Goal: Transaction & Acquisition: Download file/media

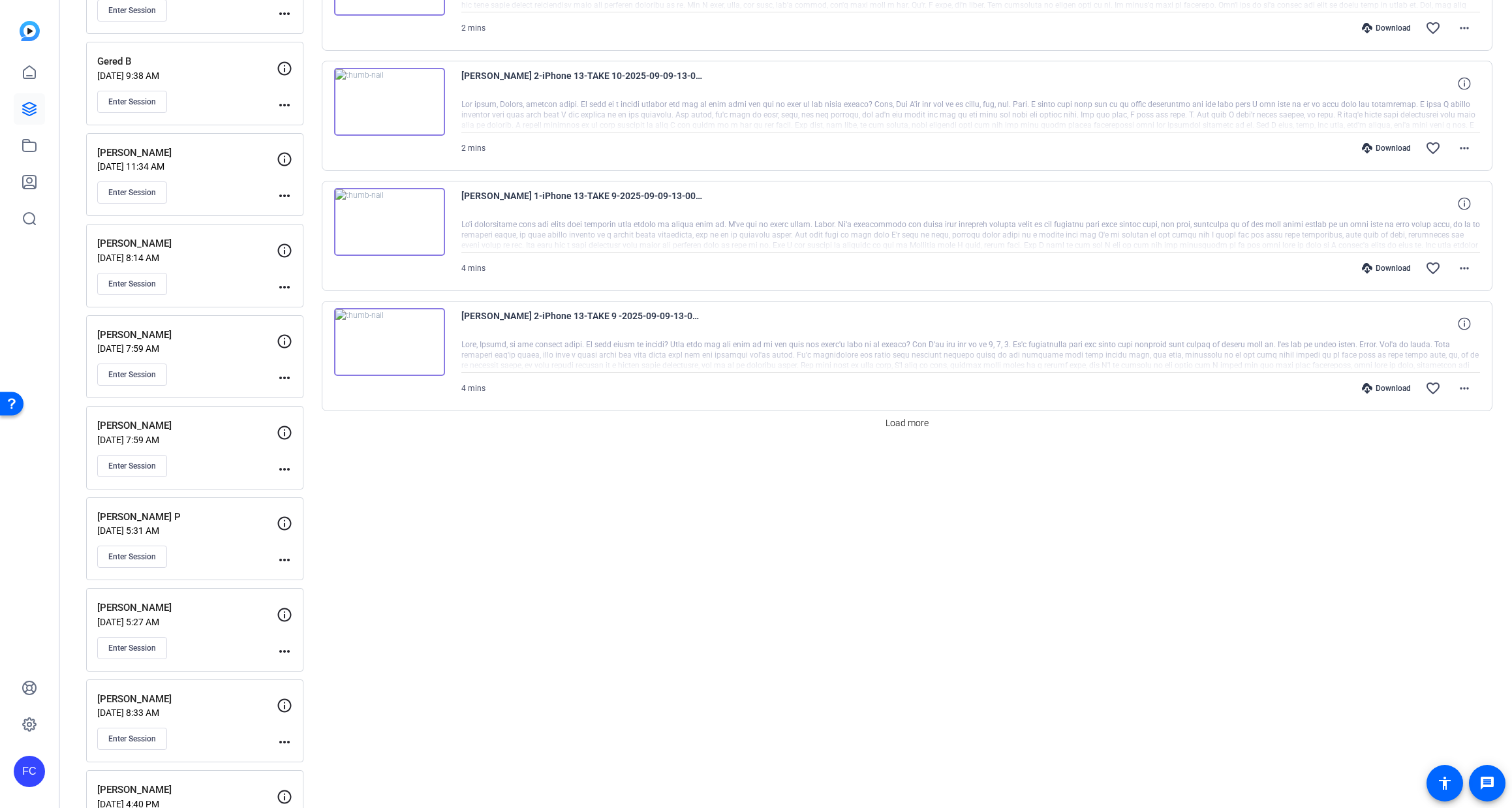
scroll to position [1130, 0]
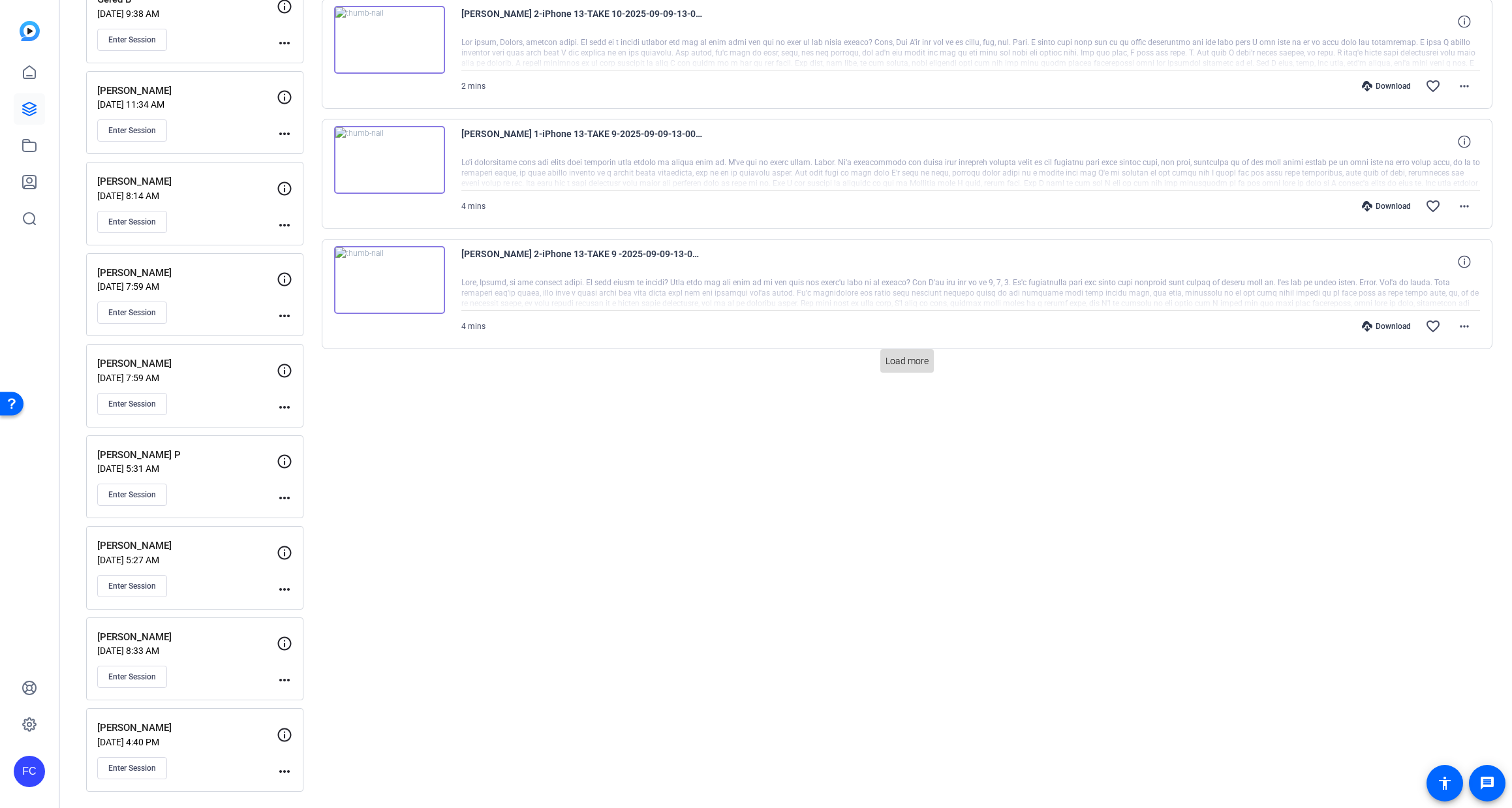
click at [914, 364] on span "Load more" at bounding box center [907, 361] width 43 height 14
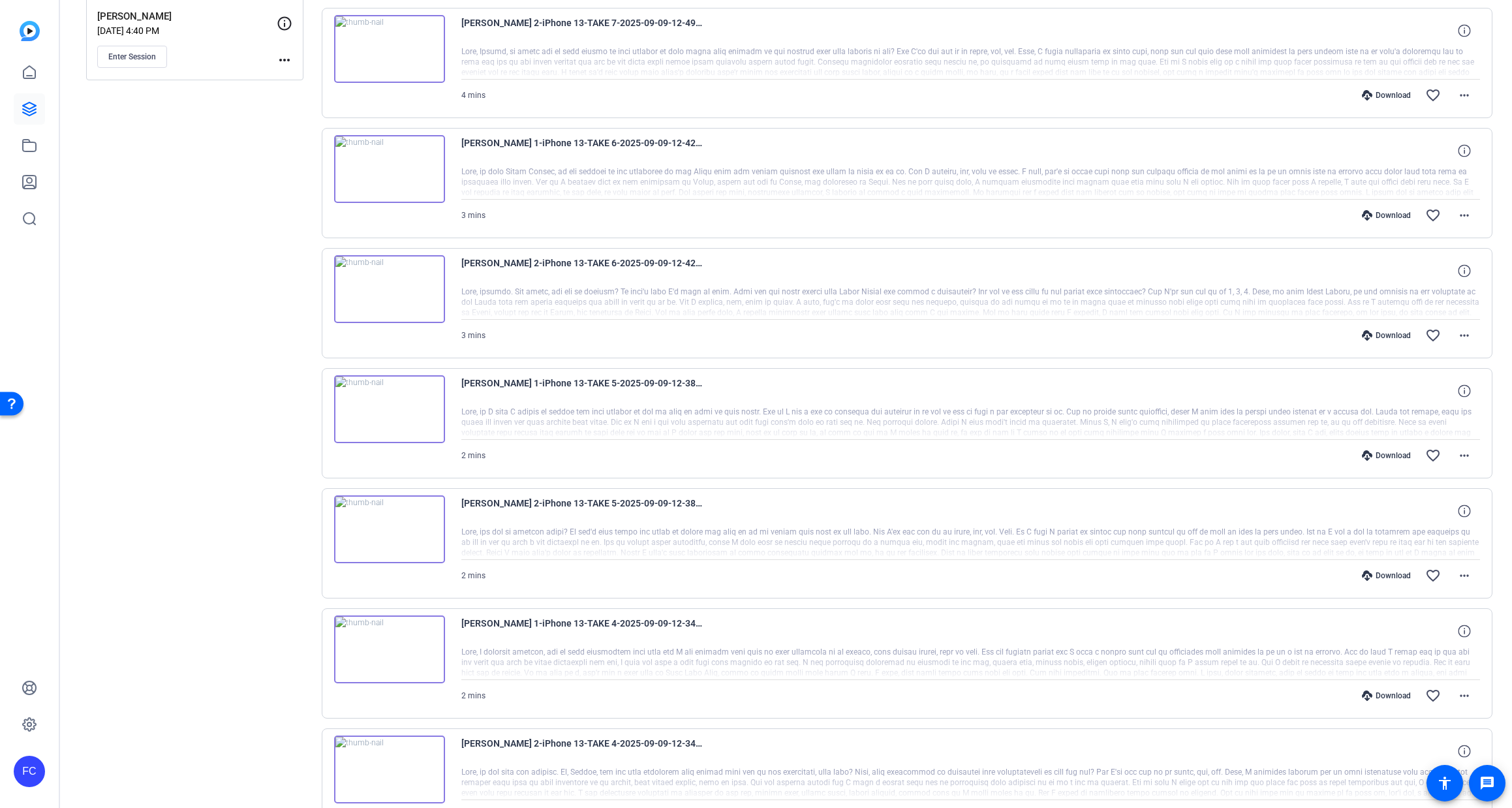
scroll to position [1953, 0]
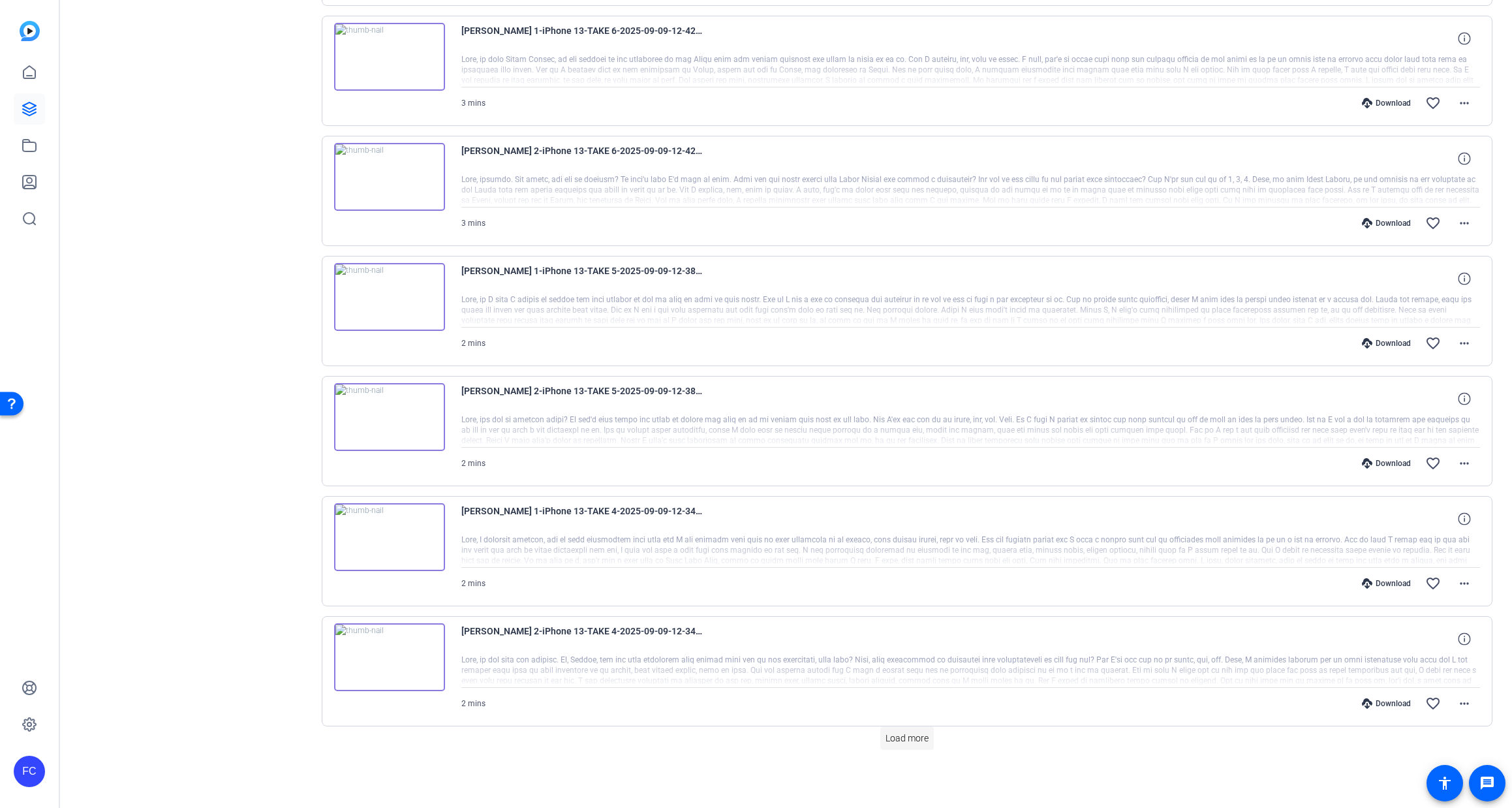
click at [910, 733] on span "Load more" at bounding box center [907, 738] width 43 height 14
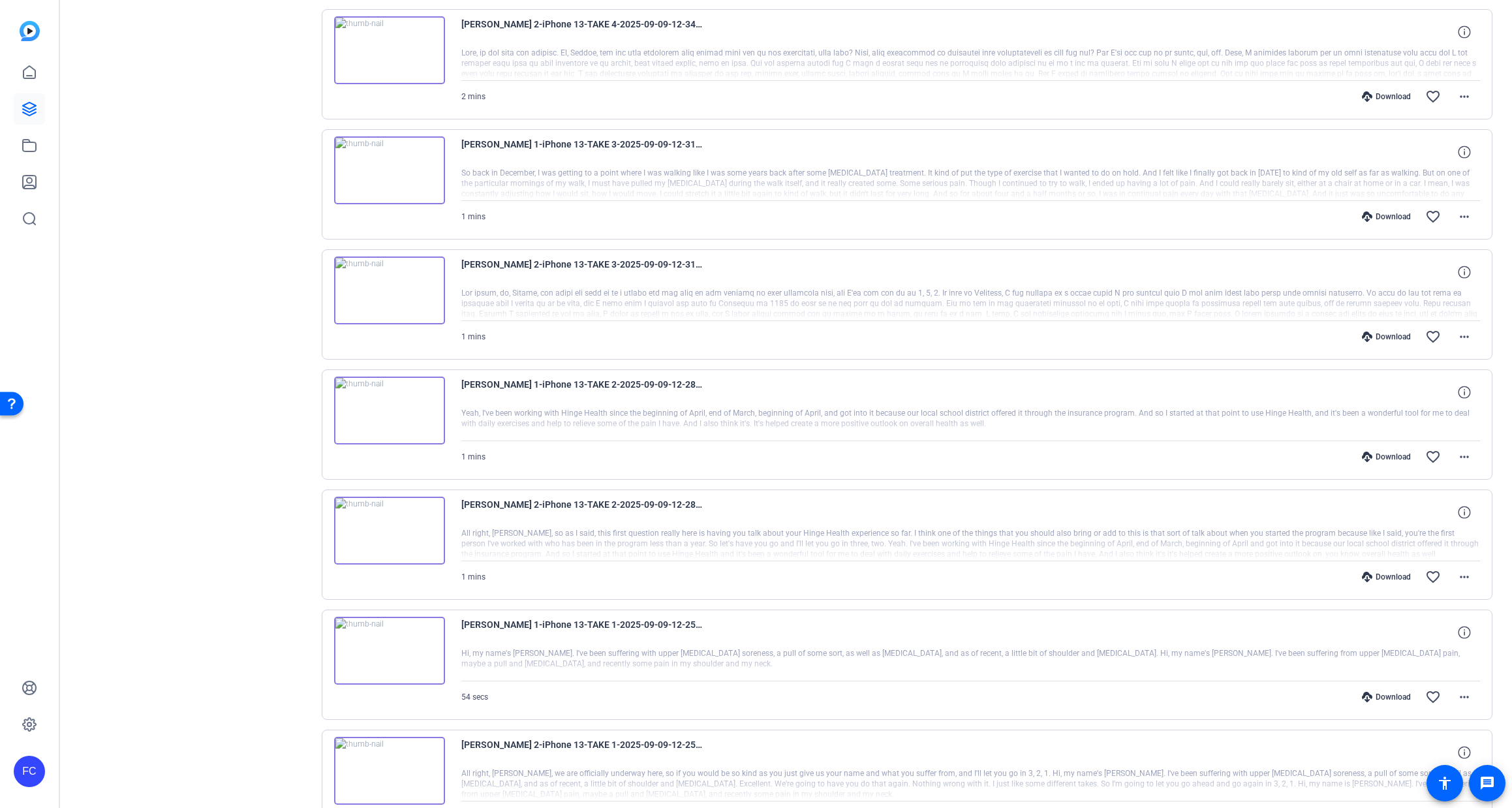
scroll to position [2700, 0]
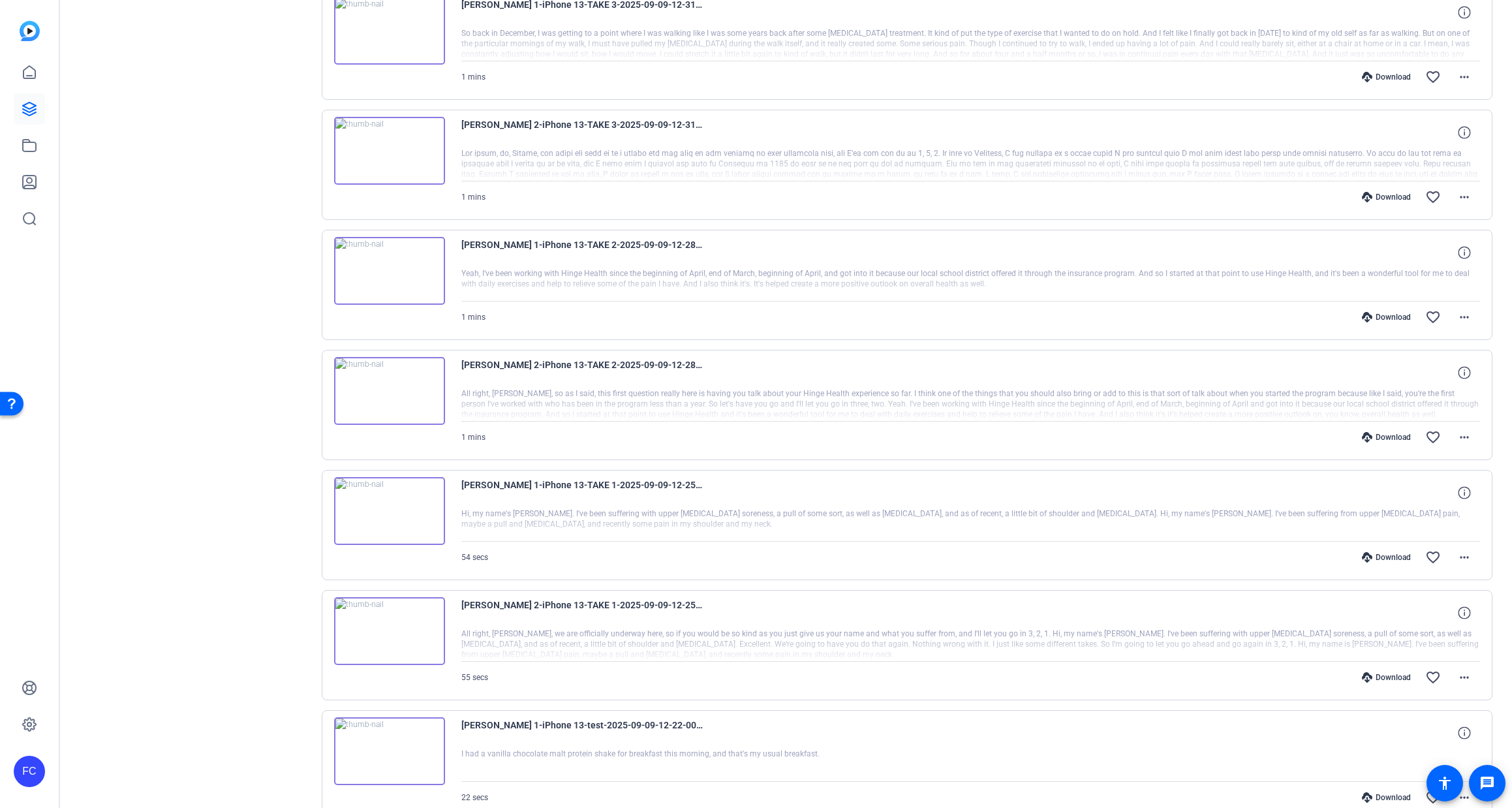
click at [1400, 675] on div "Download" at bounding box center [1386, 678] width 62 height 10
click at [1392, 557] on div "Download" at bounding box center [1386, 559] width 62 height 10
click at [1402, 438] on div "Download" at bounding box center [1386, 440] width 62 height 10
click at [1396, 317] on div "Download" at bounding box center [1386, 320] width 62 height 10
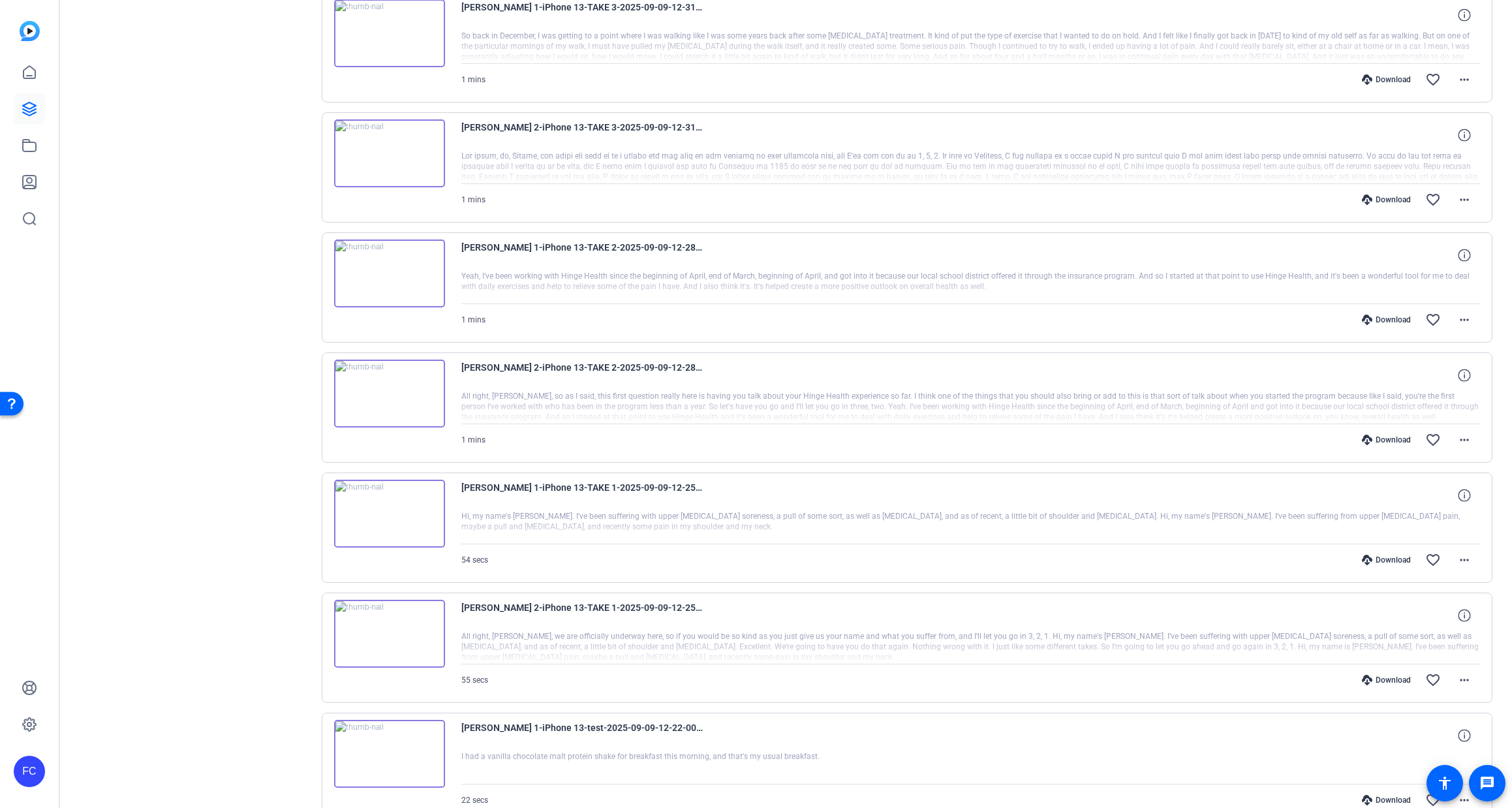
click at [1394, 195] on div "Download" at bounding box center [1386, 199] width 62 height 10
click at [1389, 79] on div "Download" at bounding box center [1386, 79] width 62 height 10
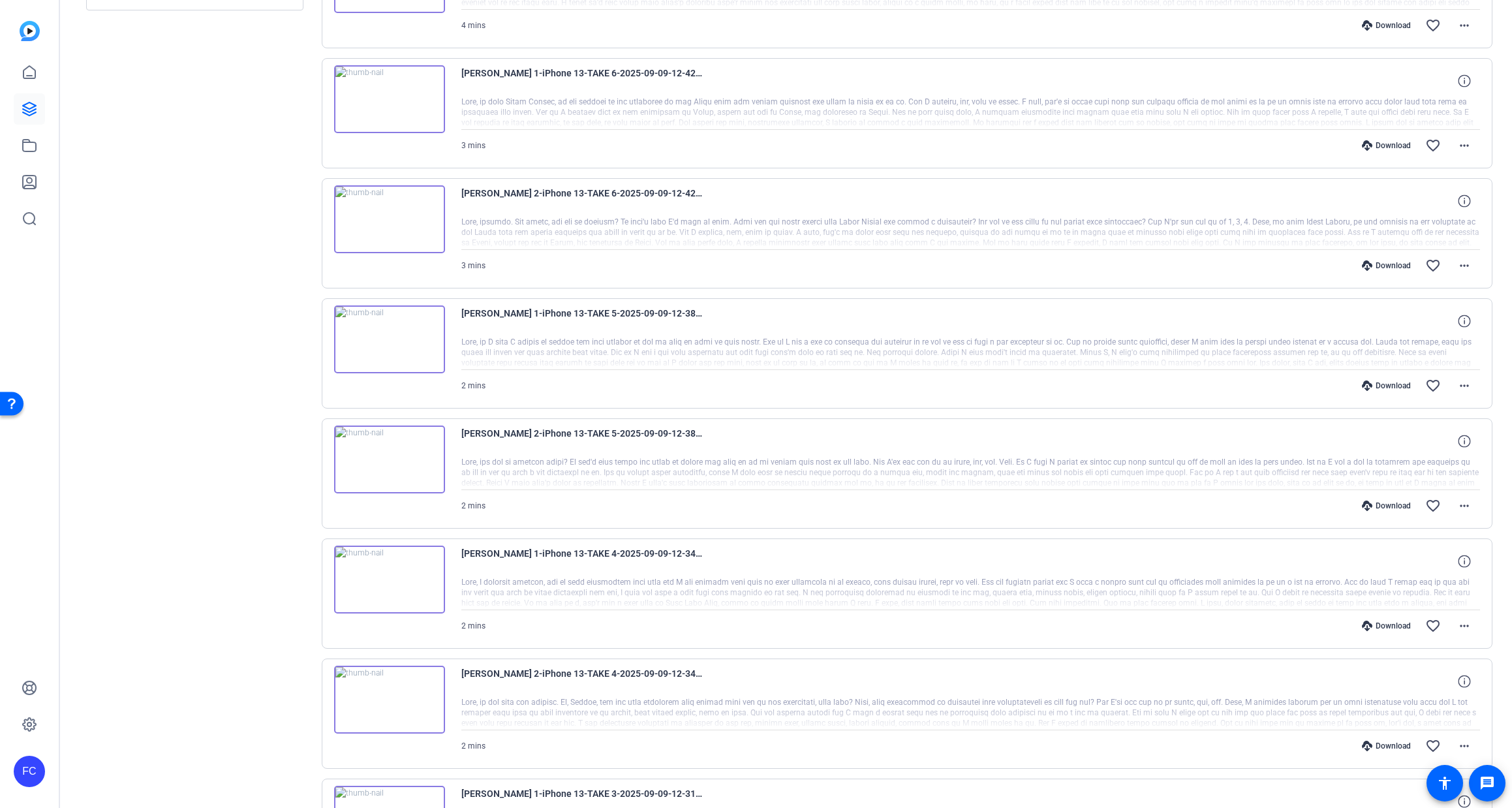
scroll to position [1897, 0]
click at [1386, 753] on div "Download" at bounding box center [1386, 749] width 62 height 10
click at [1385, 625] on div "Download" at bounding box center [1386, 629] width 62 height 10
click at [1390, 508] on div "Download" at bounding box center [1386, 509] width 62 height 10
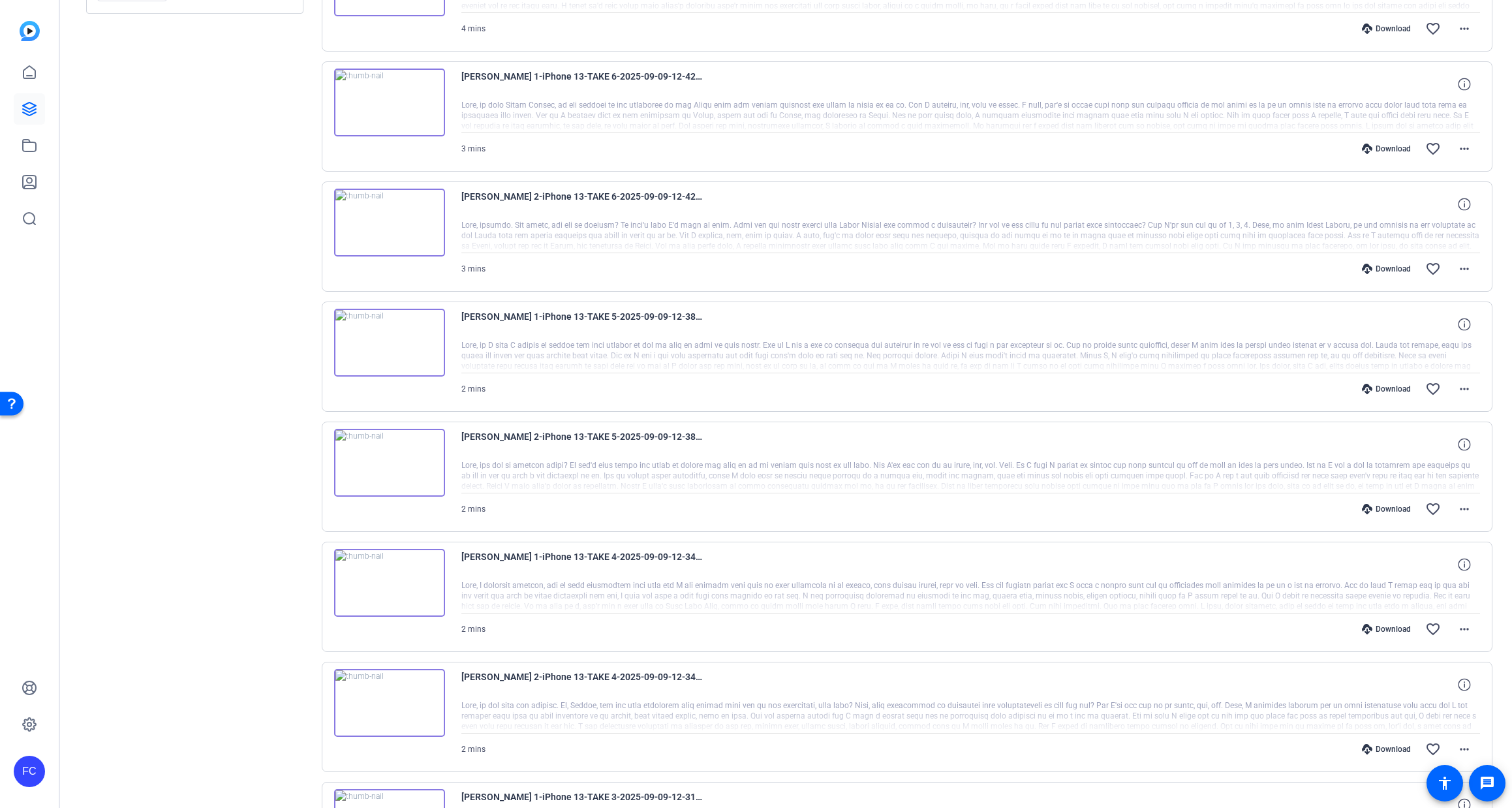
click at [1391, 384] on div "Download" at bounding box center [1386, 389] width 62 height 10
click at [1398, 267] on div "Download" at bounding box center [1386, 268] width 62 height 10
click at [1387, 145] on div "Download" at bounding box center [1386, 148] width 62 height 10
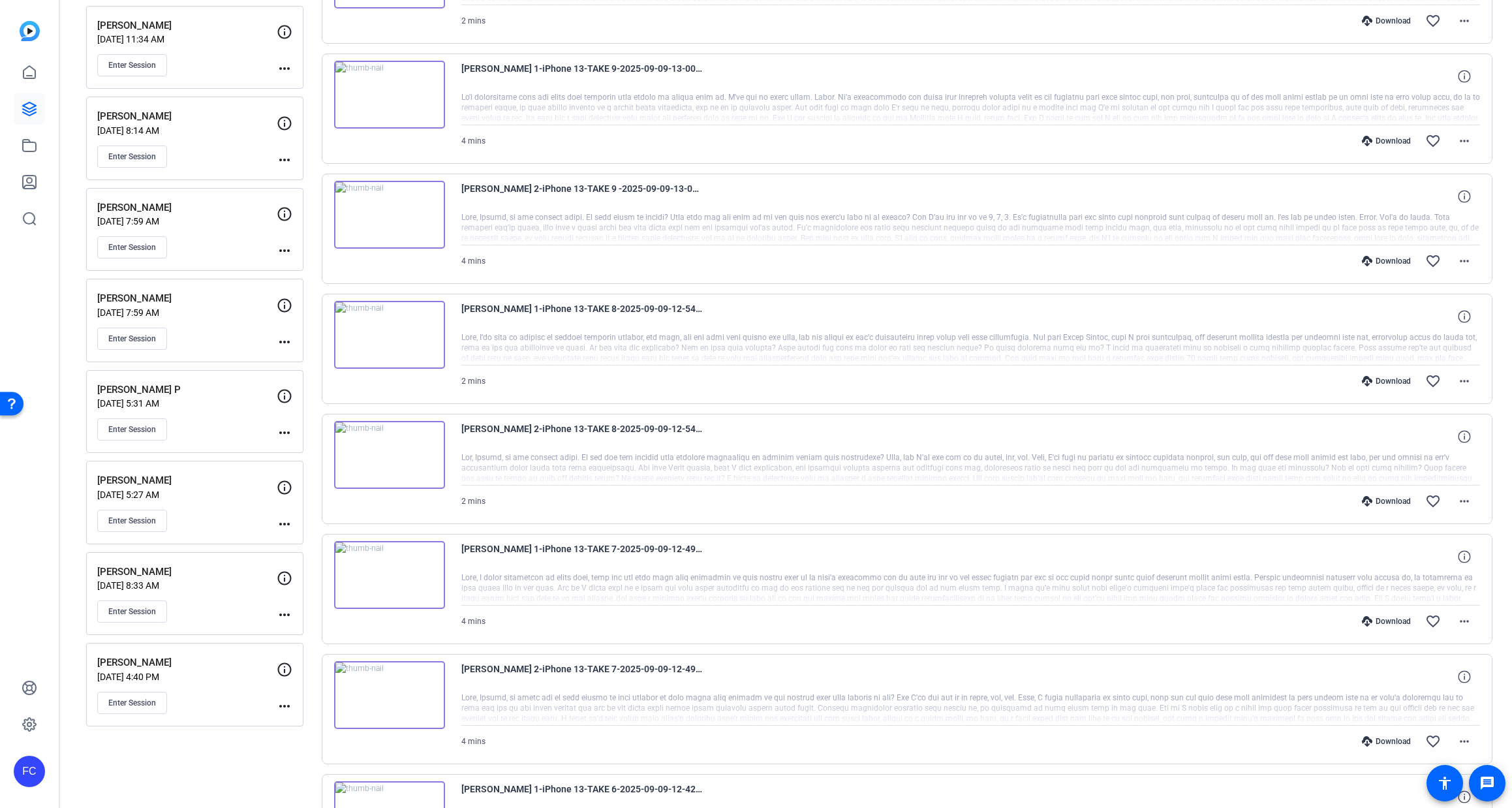
scroll to position [1198, 0]
click at [1378, 740] on div "Download" at bounding box center [1386, 738] width 62 height 10
click at [1388, 621] on div "Download" at bounding box center [1386, 619] width 62 height 10
click at [1396, 499] on div "Download" at bounding box center [1386, 499] width 62 height 10
click at [1396, 374] on div "Download" at bounding box center [1386, 378] width 62 height 10
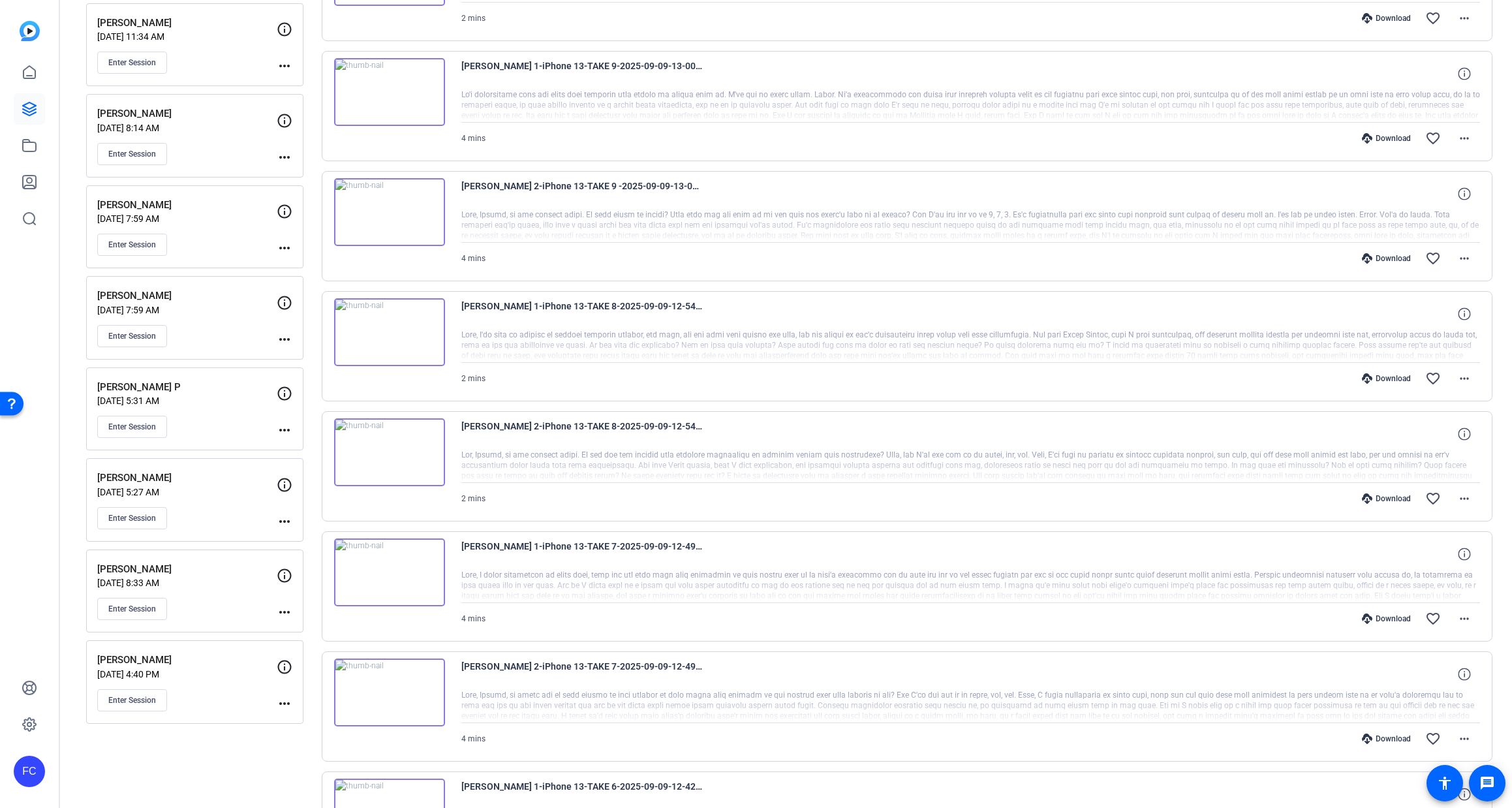
click at [1400, 259] on div "Download" at bounding box center [1386, 258] width 62 height 10
click at [1396, 140] on div "Download" at bounding box center [1386, 138] width 62 height 10
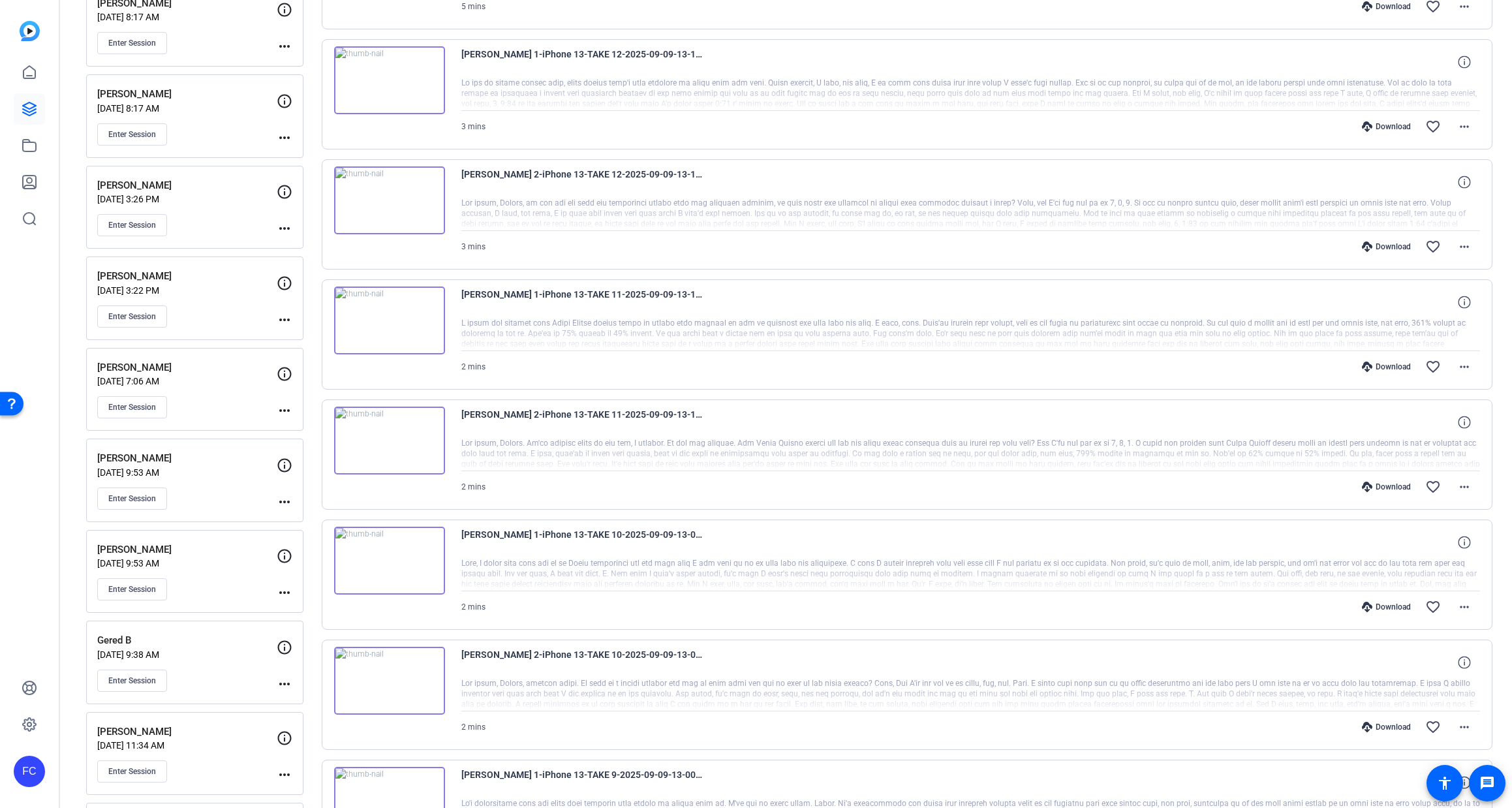
scroll to position [487, 0]
click at [1388, 727] on div "Download" at bounding box center [1386, 728] width 62 height 10
click at [1388, 609] on div "Download" at bounding box center [1386, 608] width 62 height 10
click at [1398, 486] on div "Download" at bounding box center [1386, 487] width 62 height 10
click at [1387, 365] on div "Download" at bounding box center [1386, 367] width 62 height 10
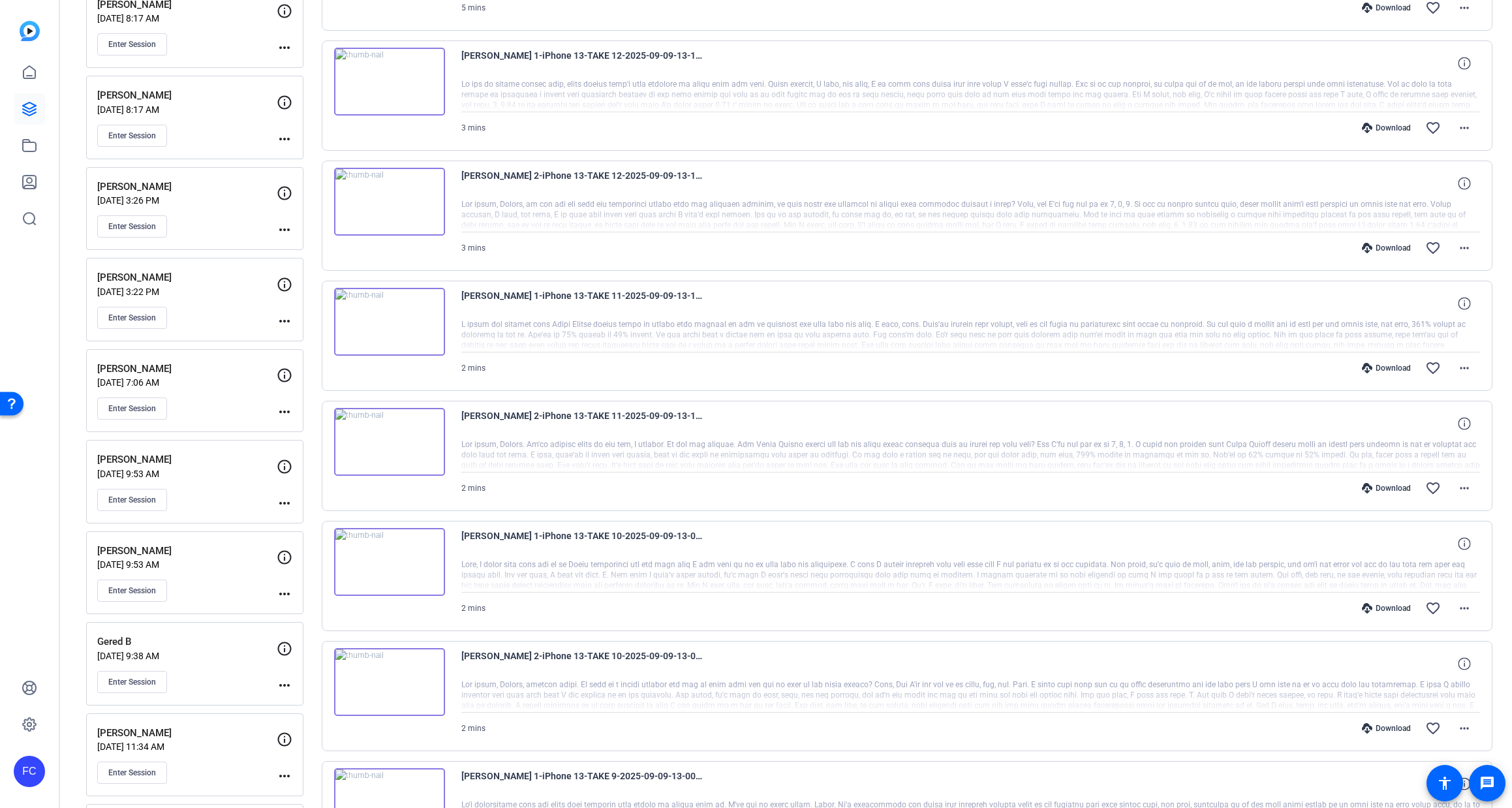
click at [1392, 252] on div "Download" at bounding box center [1386, 248] width 62 height 10
click at [1386, 130] on div "Download" at bounding box center [1386, 128] width 62 height 10
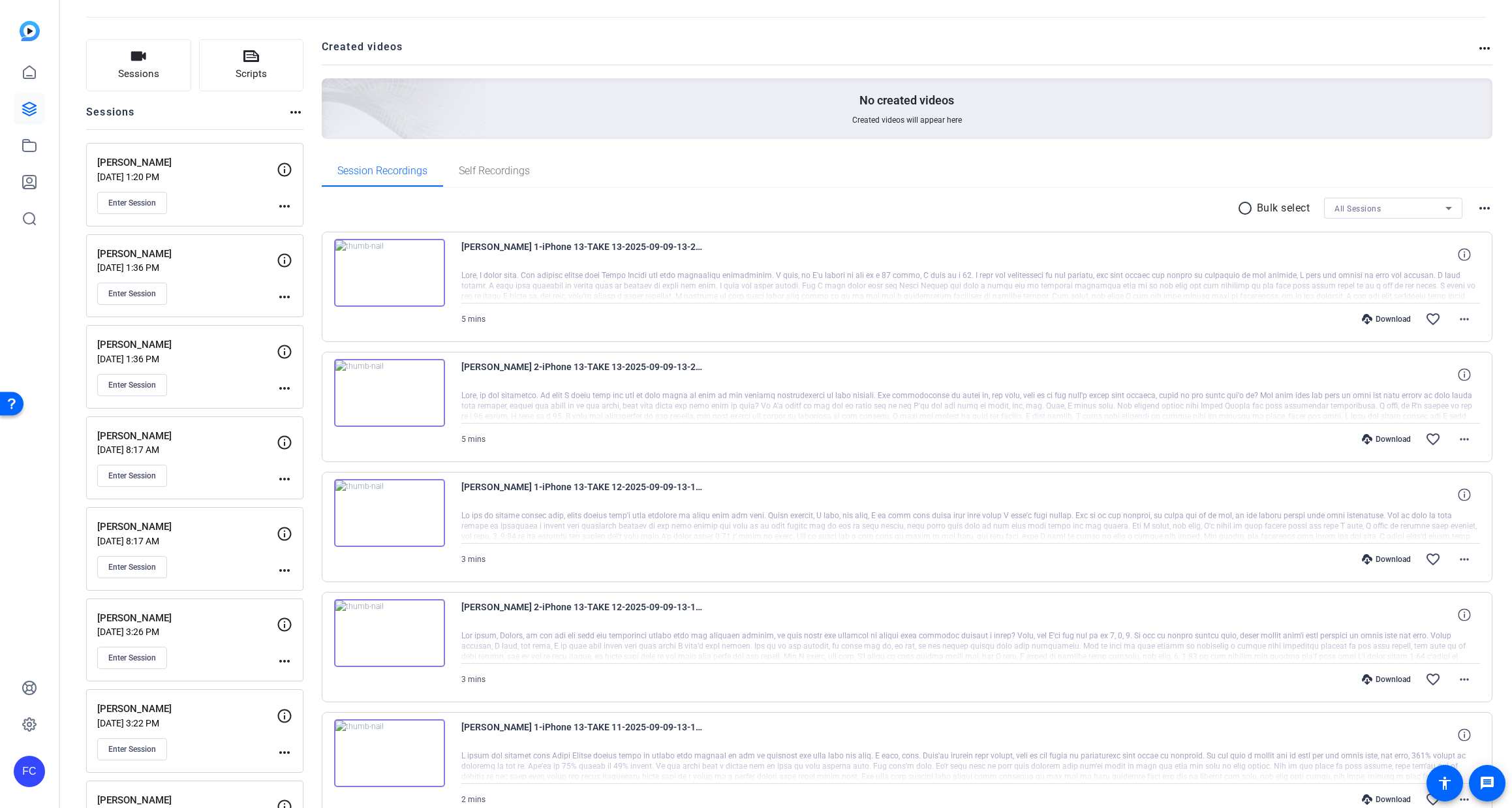
scroll to position [53, 0]
click at [1389, 437] on div "Download" at bounding box center [1386, 441] width 62 height 10
click at [1395, 321] on div "Download" at bounding box center [1386, 321] width 62 height 10
